Goal: Register for event/course

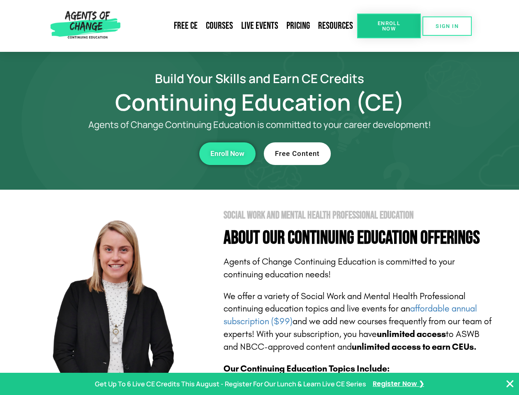
click at [259, 197] on section "Social Work and Mental Health Professional Education About Our Continuing Educa…" at bounding box center [259, 362] width 519 height 345
click at [389, 26] on span "Enroll Now" at bounding box center [388, 26] width 37 height 11
click at [447, 26] on span "SIGN IN" at bounding box center [447, 25] width 23 height 5
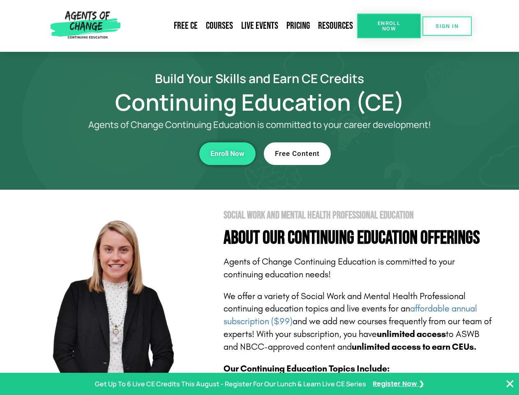
click at [143, 153] on div "Enroll Now" at bounding box center [143, 153] width 226 height 23
click at [227, 153] on span "Enroll Now" at bounding box center [228, 153] width 34 height 7
